Goal: Task Accomplishment & Management: Use online tool/utility

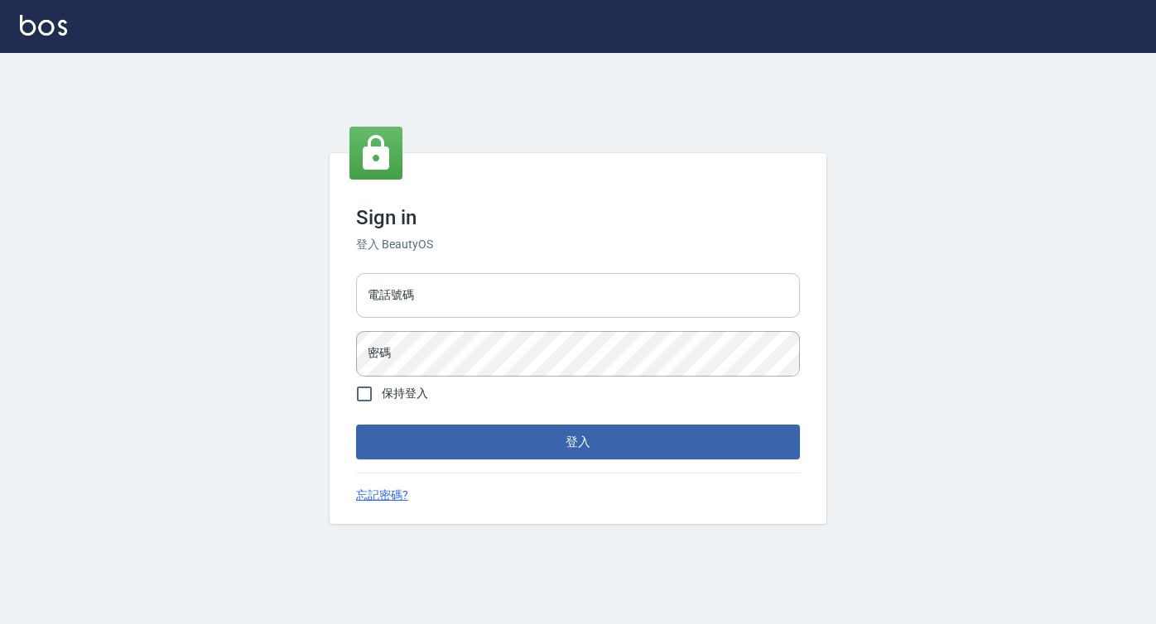
click at [469, 290] on input "電話號碼" at bounding box center [578, 295] width 444 height 45
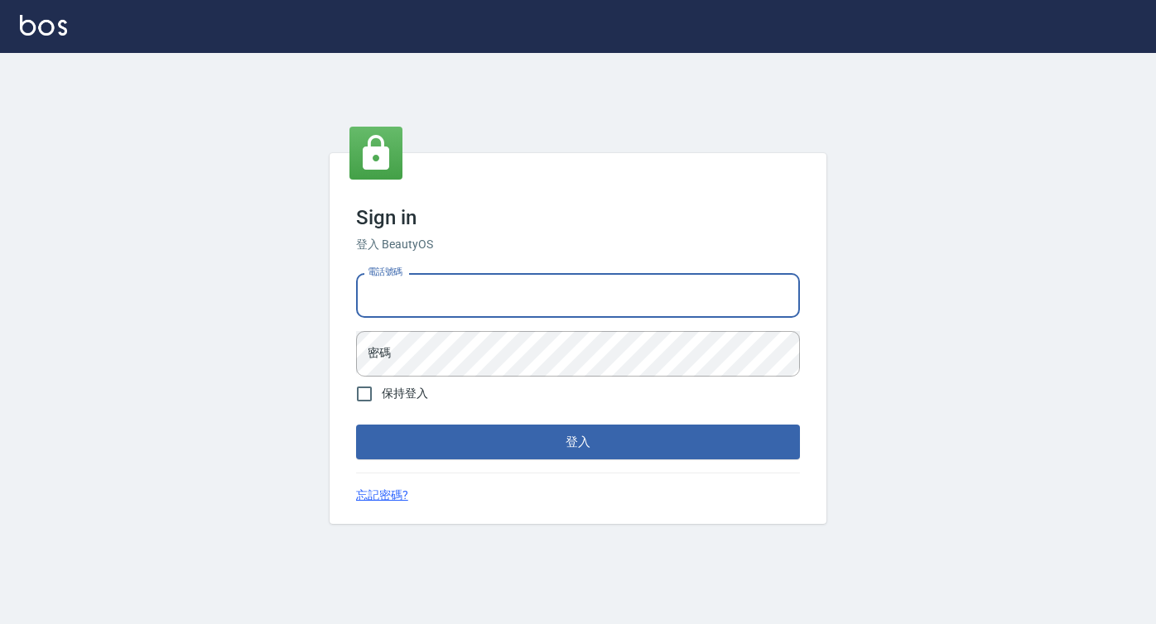
type input "0422271378"
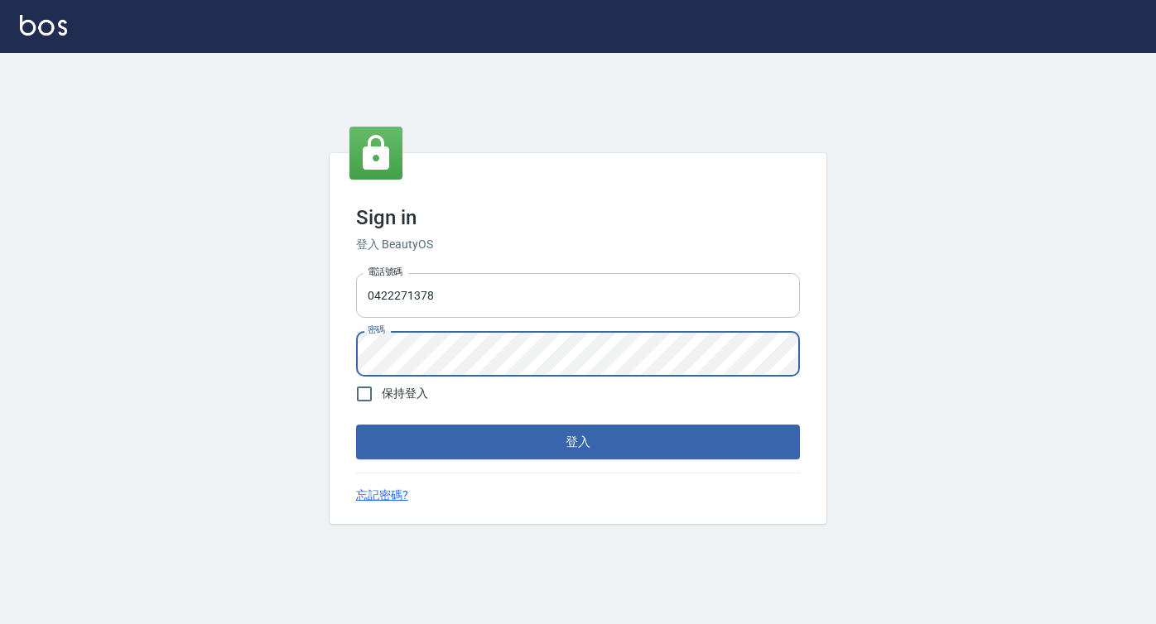
click at [356, 425] on button "登入" at bounding box center [578, 442] width 444 height 35
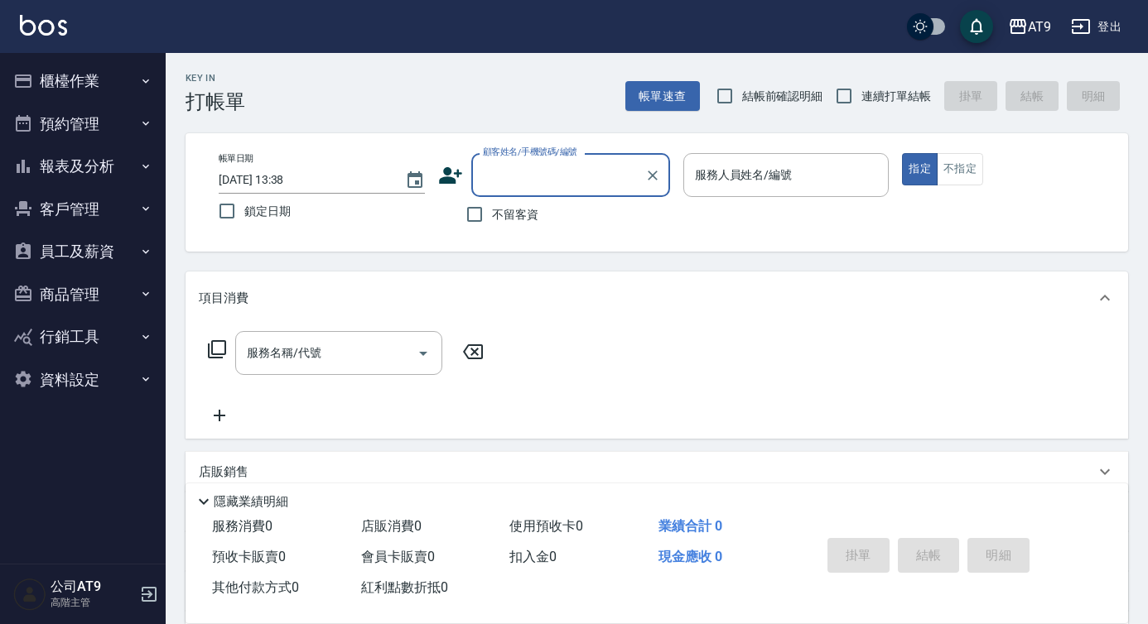
click at [96, 195] on button "客戶管理" at bounding box center [83, 209] width 152 height 43
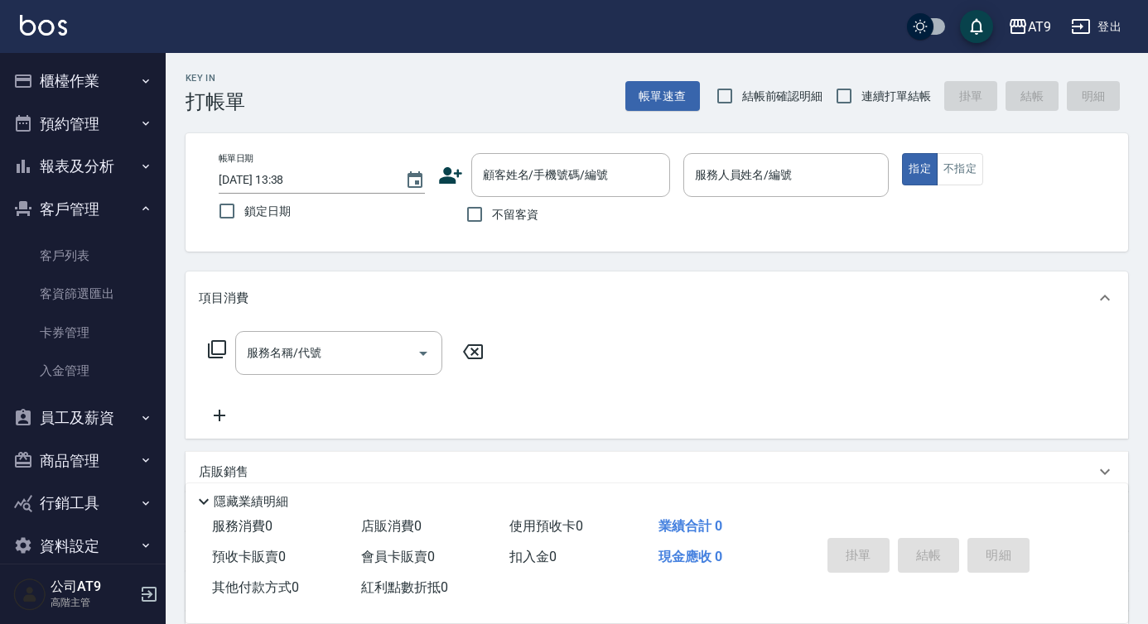
click at [99, 211] on button "客戶管理" at bounding box center [83, 209] width 152 height 43
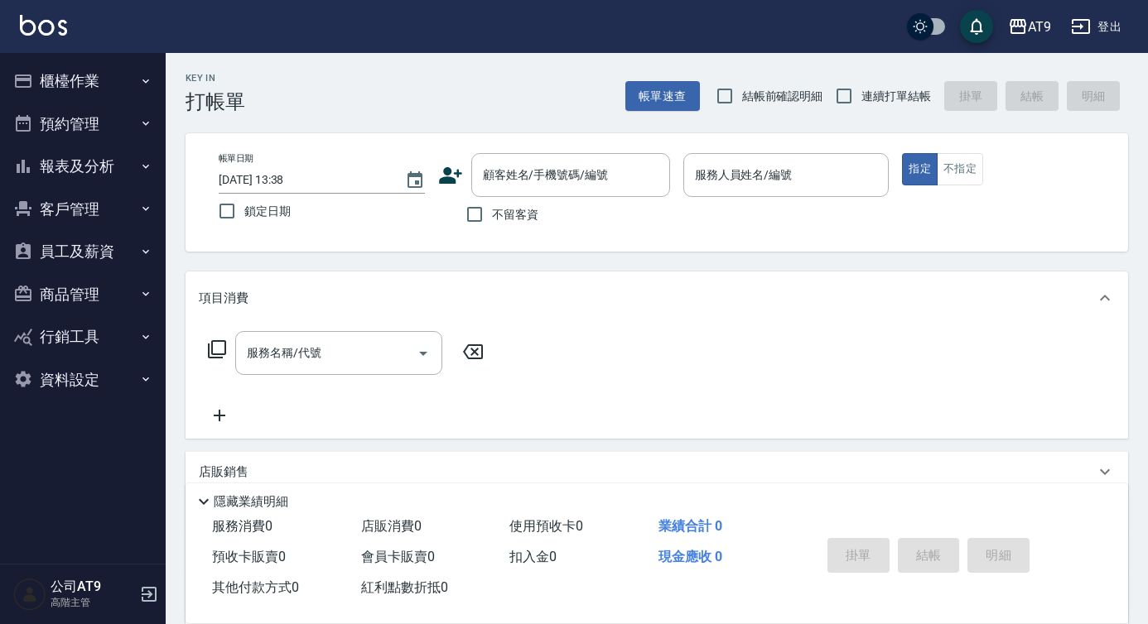
click at [99, 244] on button "員工及薪資" at bounding box center [83, 251] width 152 height 43
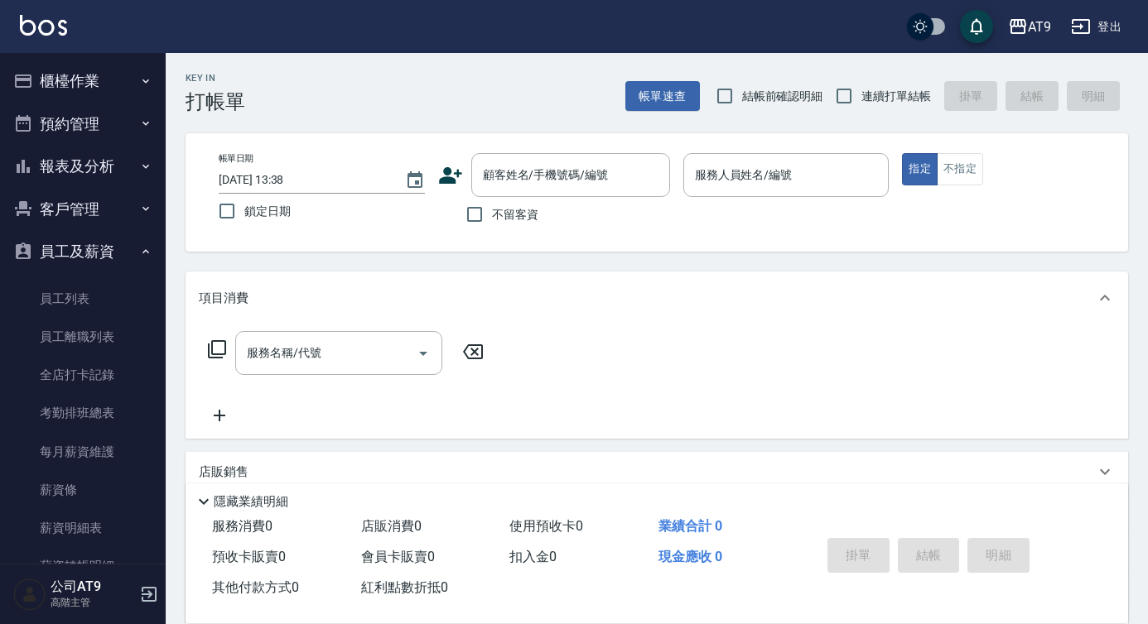
click at [99, 244] on button "員工及薪資" at bounding box center [83, 251] width 152 height 43
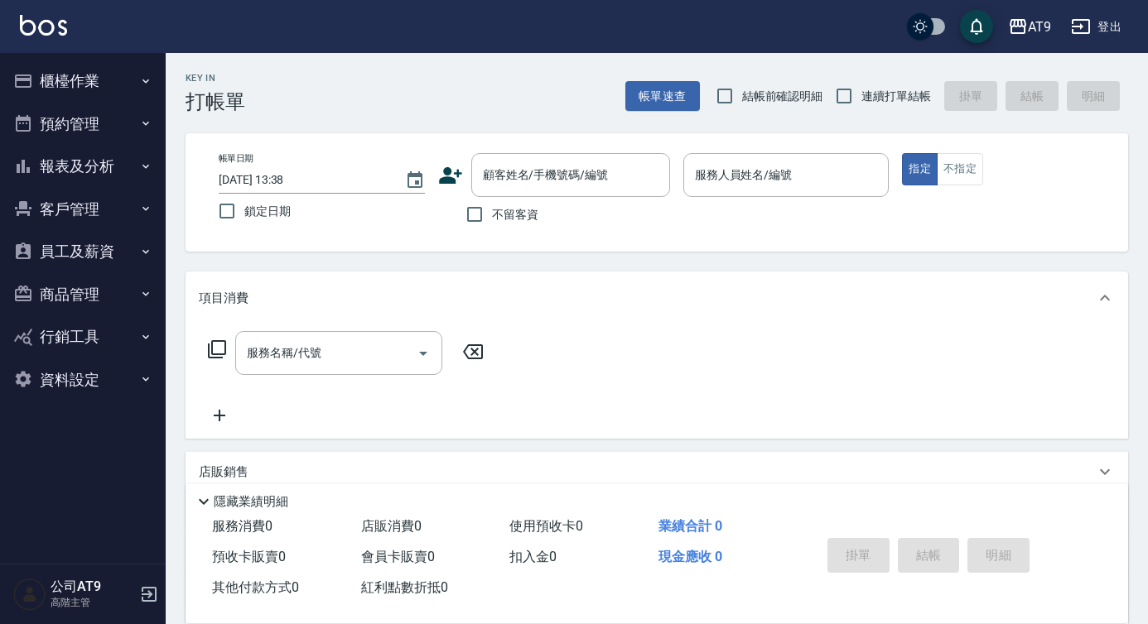
click at [102, 171] on button "報表及分析" at bounding box center [83, 166] width 152 height 43
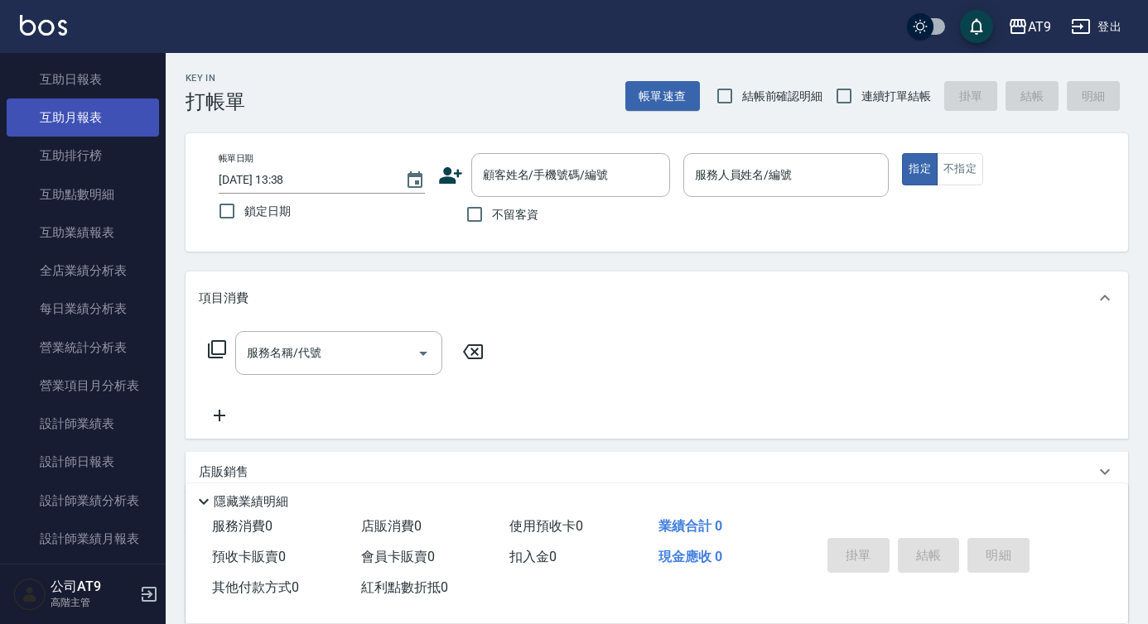
scroll to position [343, 0]
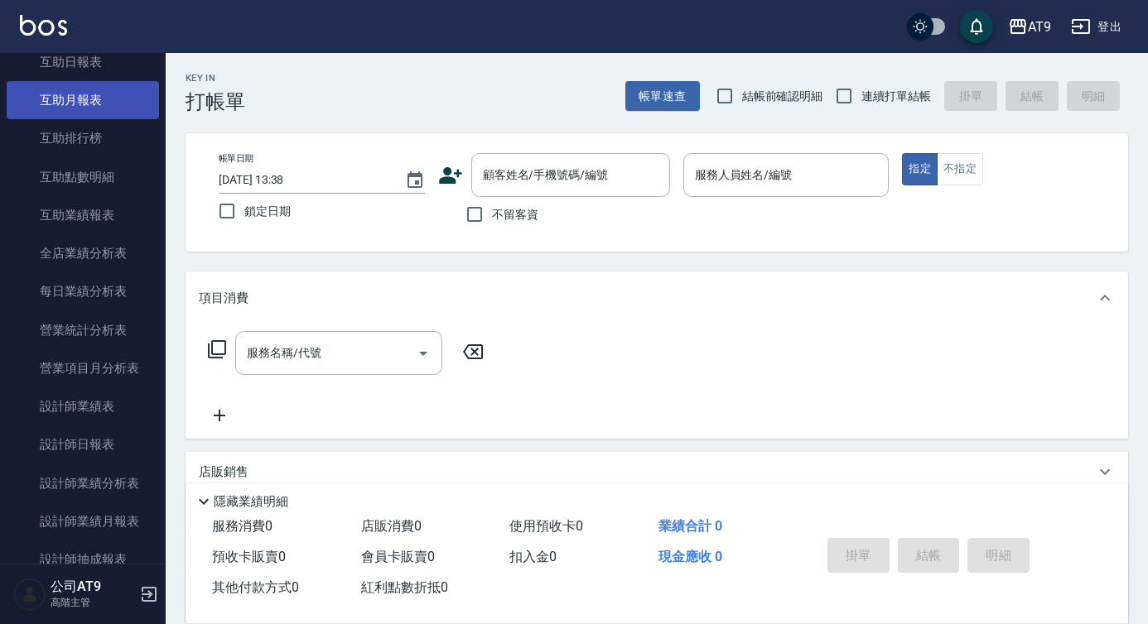
click at [104, 453] on link "設計師日報表" at bounding box center [83, 445] width 152 height 38
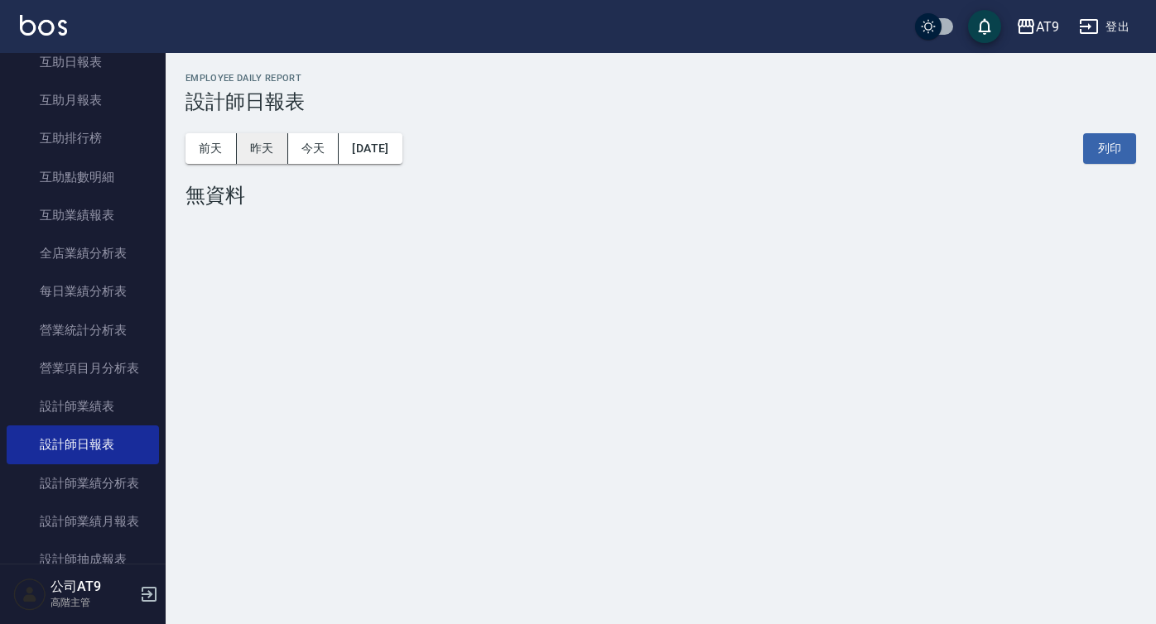
click at [261, 145] on button "昨天" at bounding box center [262, 148] width 51 height 31
